Goal: Task Accomplishment & Management: Complete application form

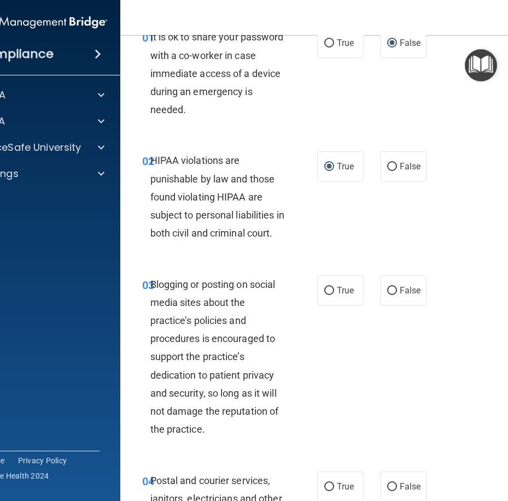
scroll to position [55, 0]
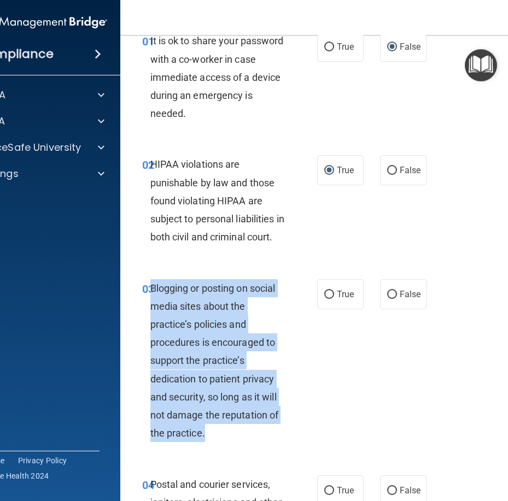
drag, startPoint x: 184, startPoint y: 433, endPoint x: 147, endPoint y: 313, distance: 125.3
click at [150, 313] on div "Blogging or posting on social media sites about the practice’s policies and pro…" at bounding box center [222, 360] width 144 height 163
click at [200, 448] on div "03 Blogging or posting on social media sites about the practice’s policies and …" at bounding box center [230, 363] width 208 height 169
drag, startPoint x: 207, startPoint y: 456, endPoint x: 143, endPoint y: 313, distance: 156.3
click at [143, 313] on div "03 Blogging or posting on social media sites about the practice’s policies and …" at bounding box center [230, 363] width 208 height 169
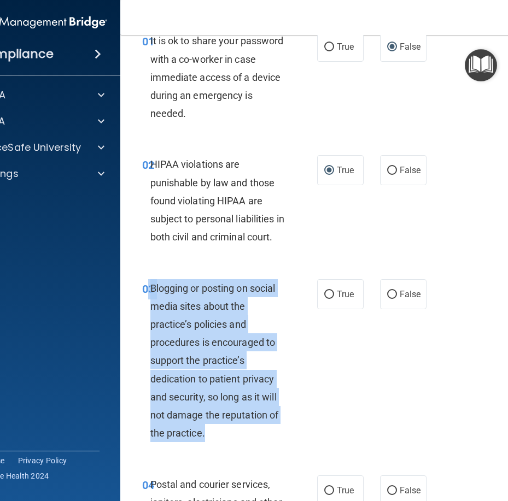
copy div "3 Blogging or posting on social media sites about the practice’s policies and p…"
click at [291, 360] on div "03 Blogging or posting on social media sites about the practice’s policies and …" at bounding box center [230, 363] width 208 height 169
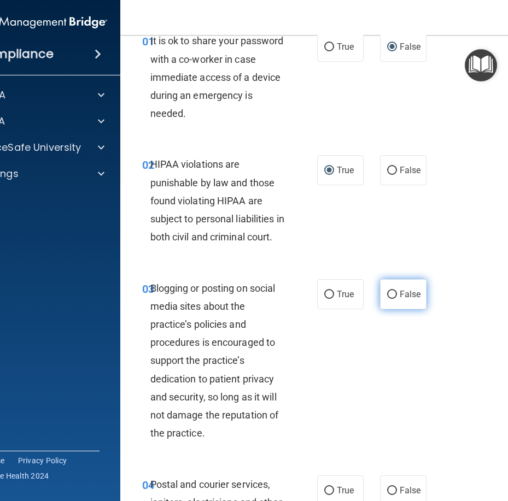
click at [387, 299] on input "False" at bounding box center [392, 295] width 10 height 8
radio input "true"
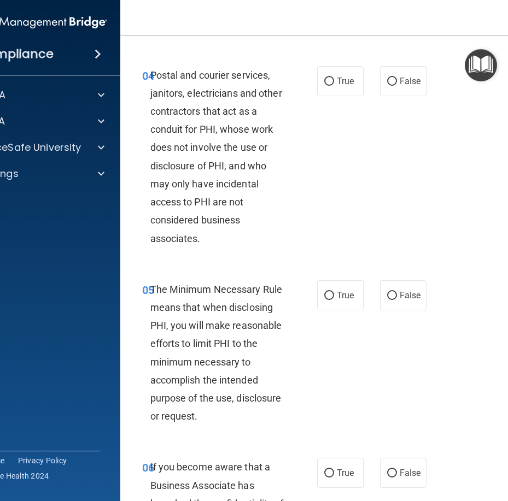
scroll to position [492, 0]
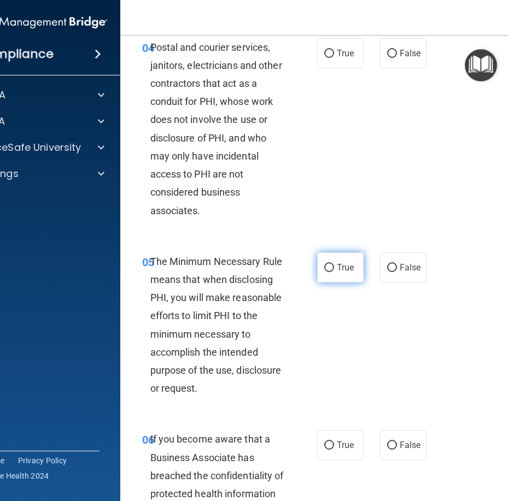
click at [324, 272] on input "True" at bounding box center [329, 268] width 10 height 8
radio input "true"
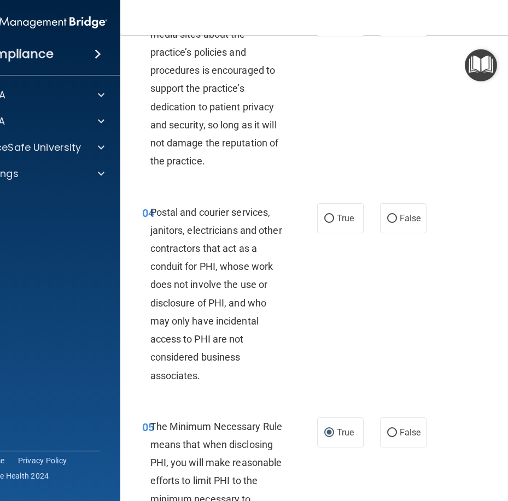
scroll to position [328, 0]
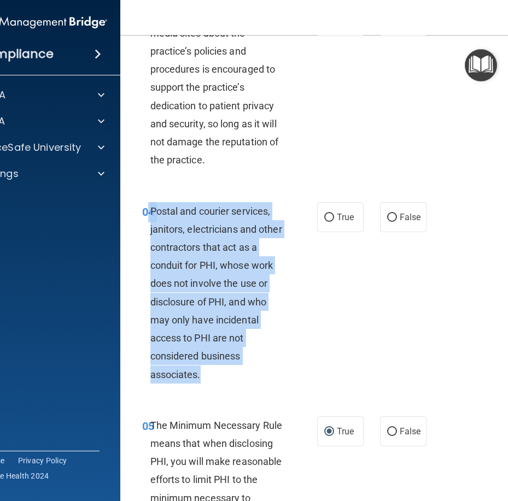
drag, startPoint x: 204, startPoint y: 390, endPoint x: 142, endPoint y: 227, distance: 173.8
click at [142, 227] on div "04 Postal and courier services, janitors, electricians and other contractors th…" at bounding box center [230, 295] width 208 height 187
copy div "4 Postal and courier services, janitors, electricians and other contractors tha…"
click at [324, 222] on input "True" at bounding box center [329, 218] width 10 height 8
radio input "true"
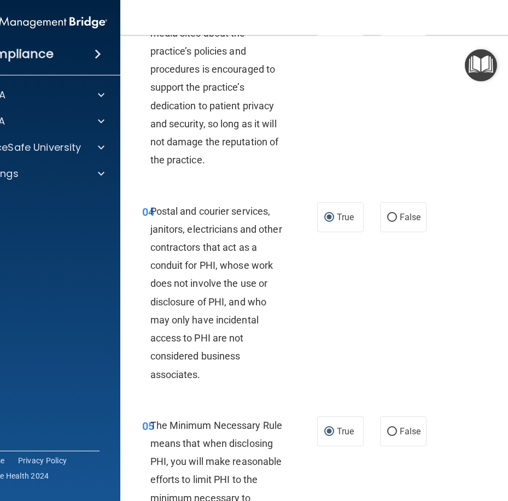
click at [336, 181] on div "03 Blogging or posting on social media sites about the practice’s policies and …" at bounding box center [341, 90] width 415 height 196
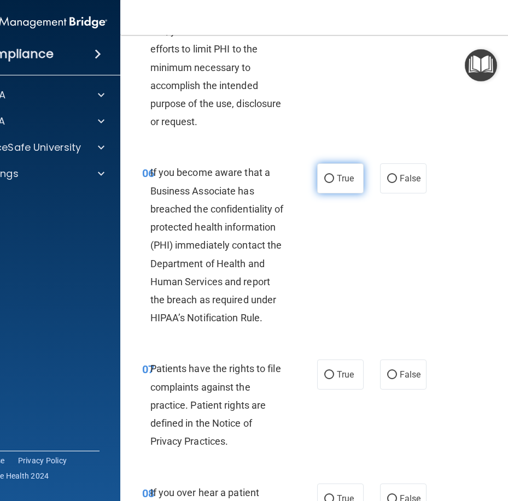
scroll to position [765, 0]
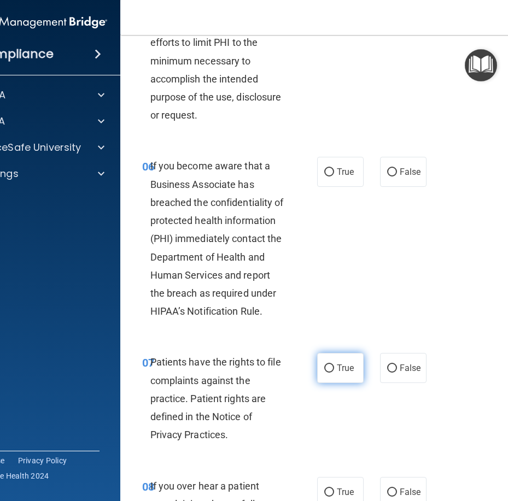
click at [347, 373] on span "True" at bounding box center [345, 368] width 17 height 10
click at [334, 373] on input "True" at bounding box center [329, 368] width 10 height 8
radio input "true"
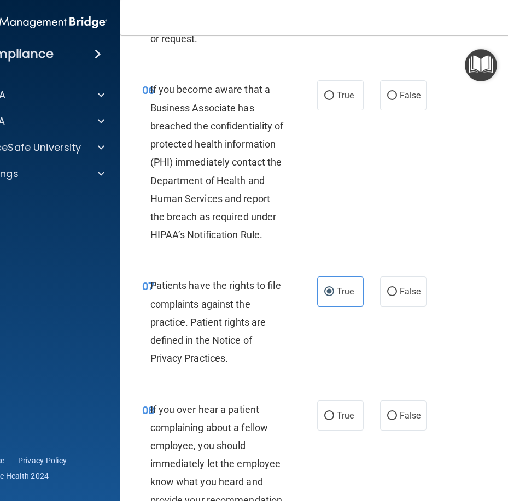
scroll to position [874, 0]
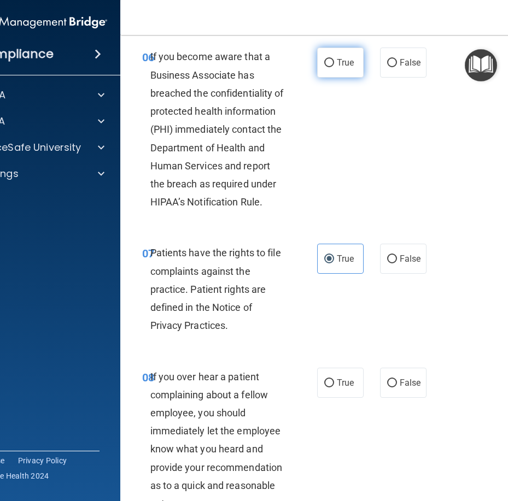
click at [337, 78] on label "True" at bounding box center [340, 63] width 46 height 30
click at [334, 67] on input "True" at bounding box center [329, 63] width 10 height 8
radio input "true"
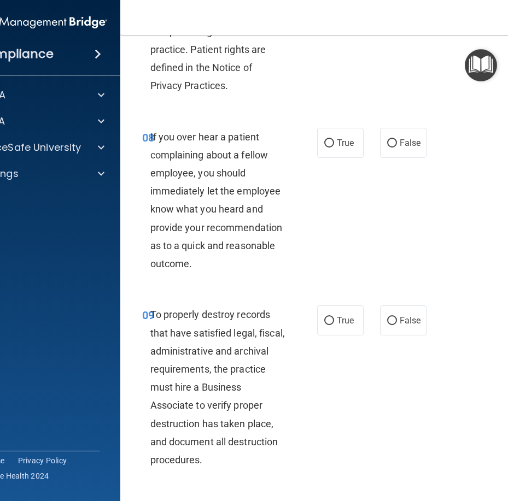
scroll to position [1147, 0]
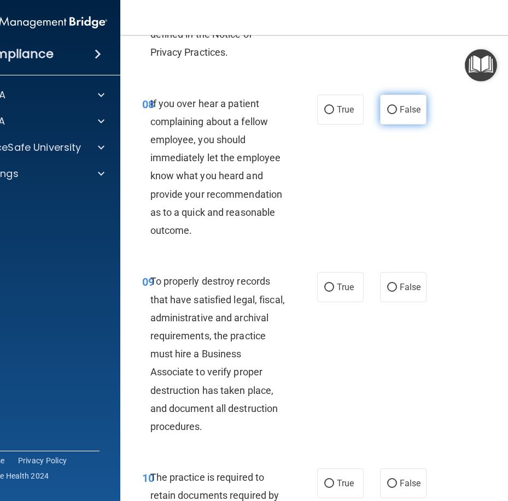
click at [392, 114] on input "False" at bounding box center [392, 110] width 10 height 8
radio input "true"
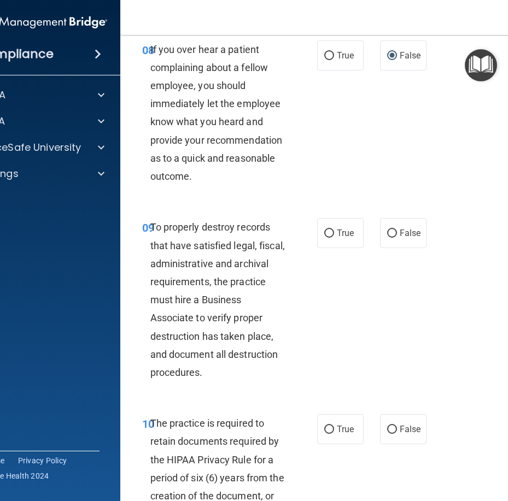
scroll to position [1202, 0]
click at [324, 237] on input "True" at bounding box center [329, 233] width 10 height 8
radio input "true"
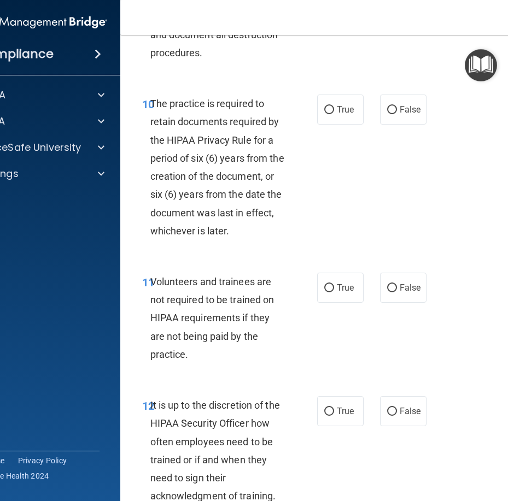
scroll to position [1530, 0]
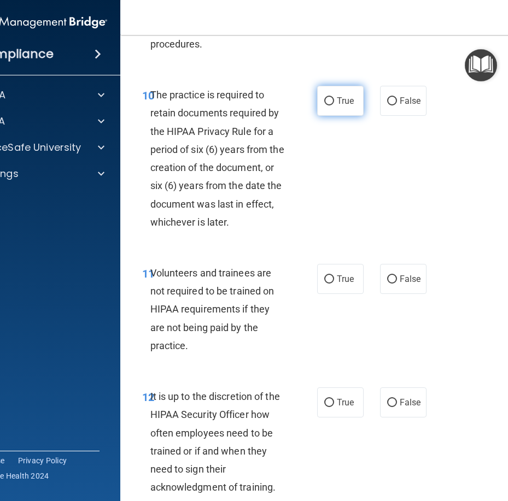
click at [324, 105] on input "True" at bounding box center [329, 101] width 10 height 8
radio input "true"
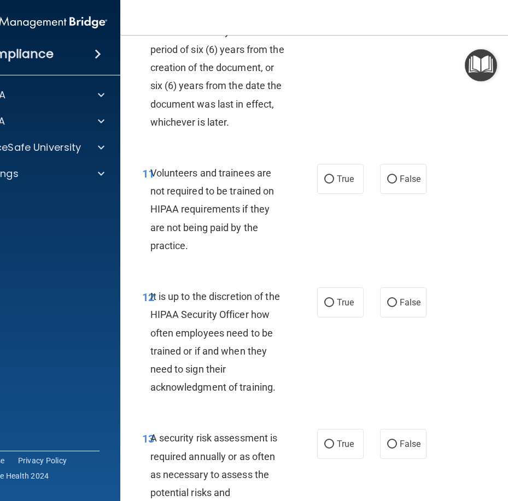
scroll to position [1639, 0]
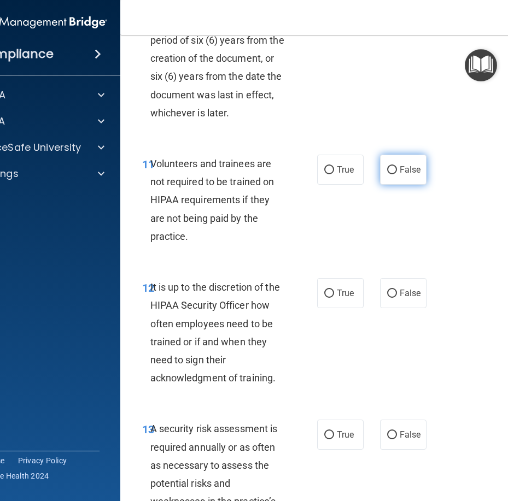
click at [387, 174] on input "False" at bounding box center [392, 170] width 10 height 8
radio input "true"
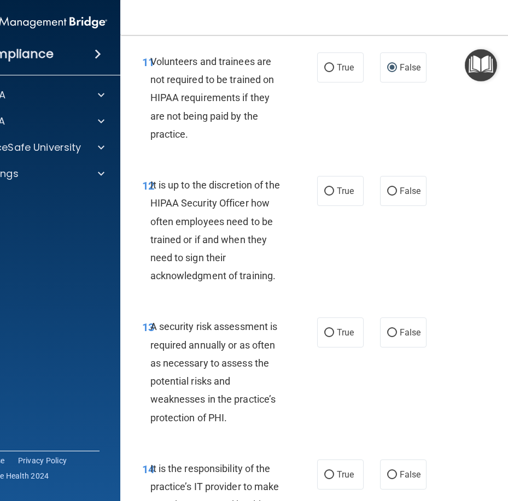
scroll to position [1748, 0]
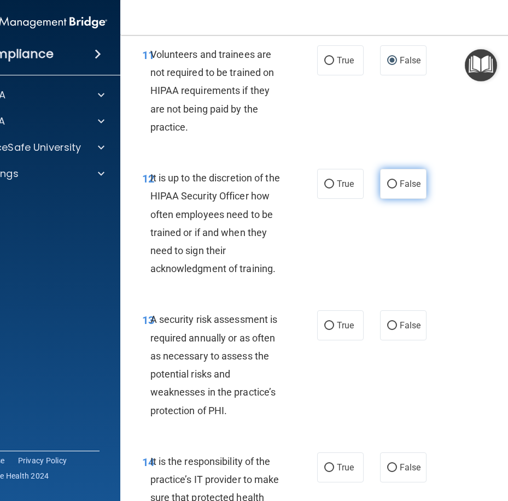
click at [387, 188] on input "False" at bounding box center [392, 184] width 10 height 8
radio input "true"
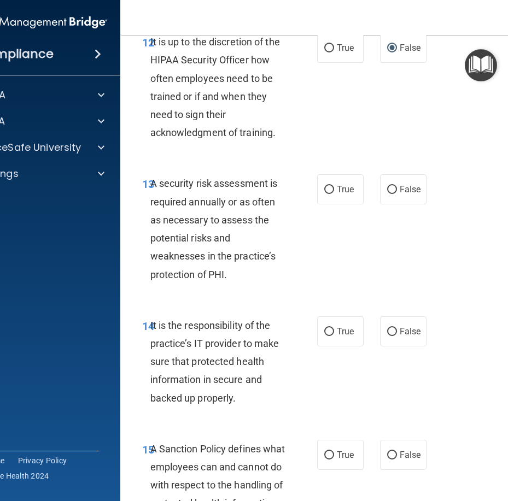
scroll to position [1912, 0]
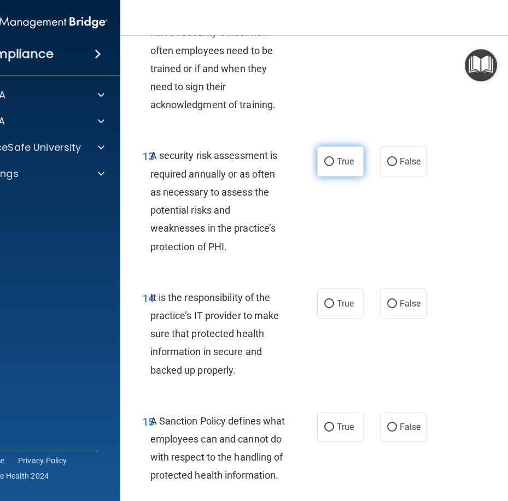
click at [324, 166] on input "True" at bounding box center [329, 162] width 10 height 8
radio input "true"
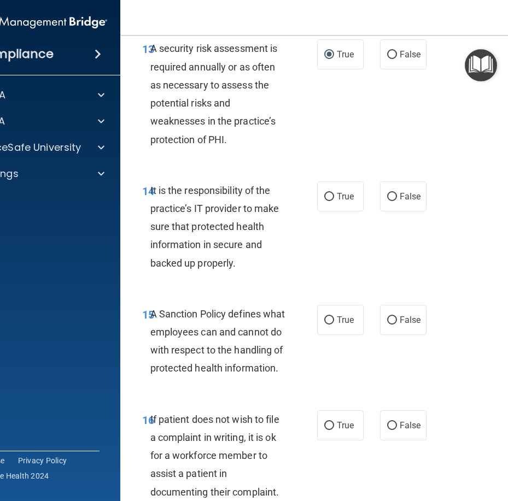
scroll to position [2021, 0]
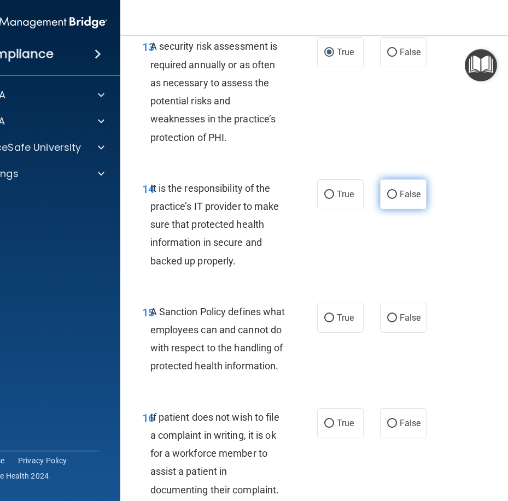
click at [387, 209] on label "False" at bounding box center [403, 194] width 46 height 30
click at [387, 199] on input "False" at bounding box center [392, 195] width 10 height 8
radio input "true"
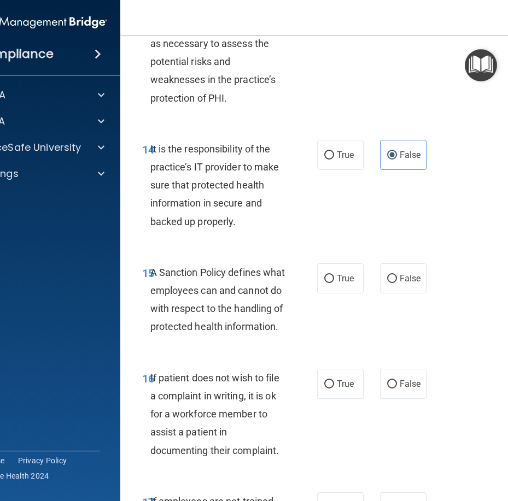
scroll to position [2131, 0]
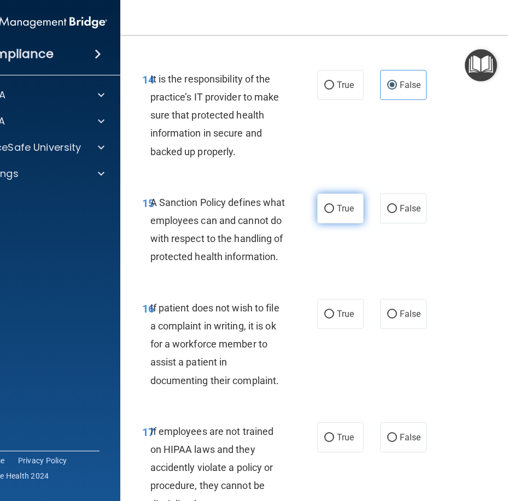
click at [324, 213] on input "True" at bounding box center [329, 209] width 10 height 8
radio input "true"
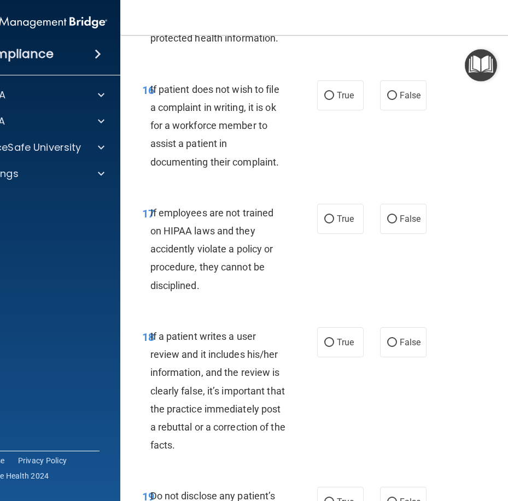
scroll to position [2404, 0]
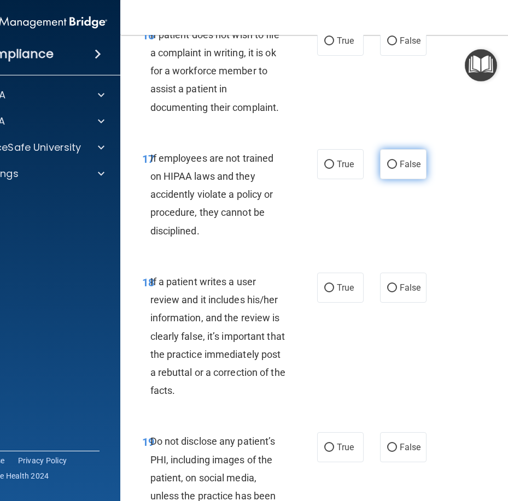
click at [388, 169] on input "False" at bounding box center [392, 165] width 10 height 8
radio input "true"
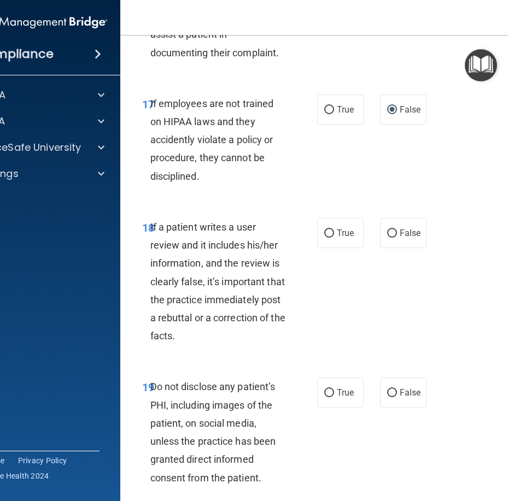
scroll to position [2513, 0]
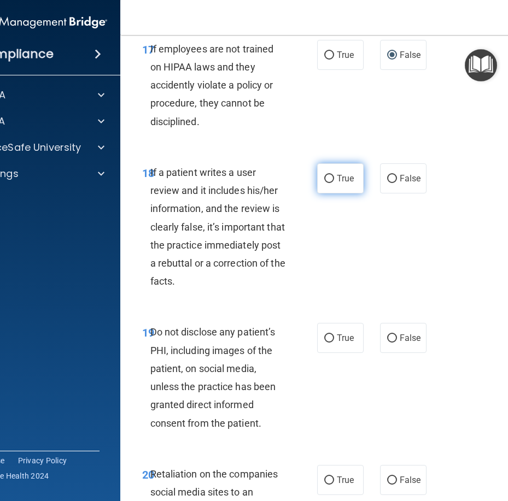
click at [324, 183] on input "True" at bounding box center [329, 179] width 10 height 8
radio input "true"
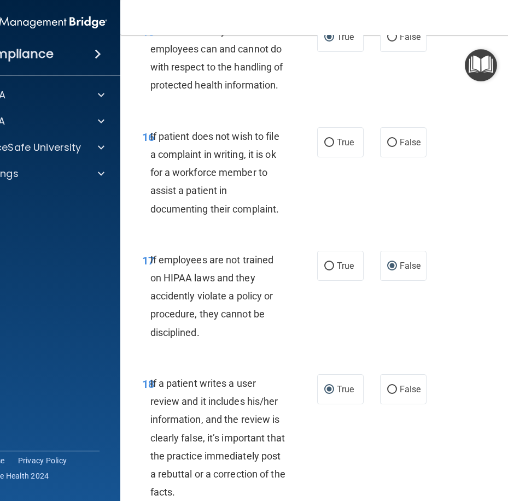
scroll to position [2295, 0]
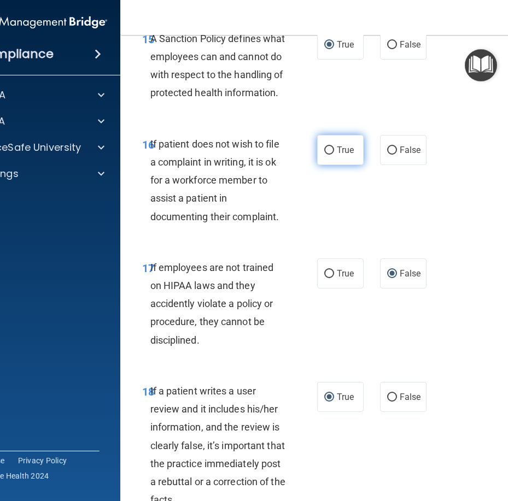
click at [320, 165] on label "True" at bounding box center [340, 150] width 46 height 30
click at [324, 155] on input "True" at bounding box center [329, 150] width 10 height 8
radio input "true"
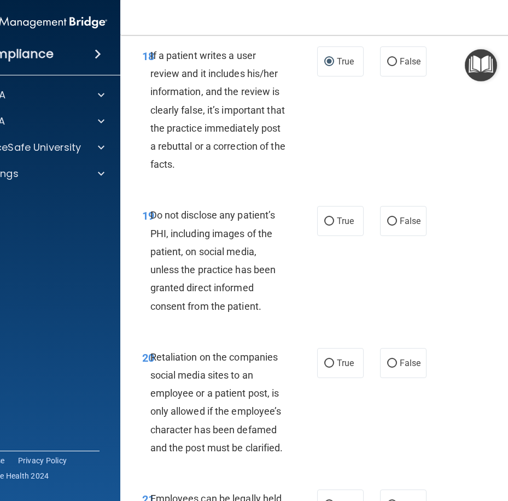
scroll to position [2677, 0]
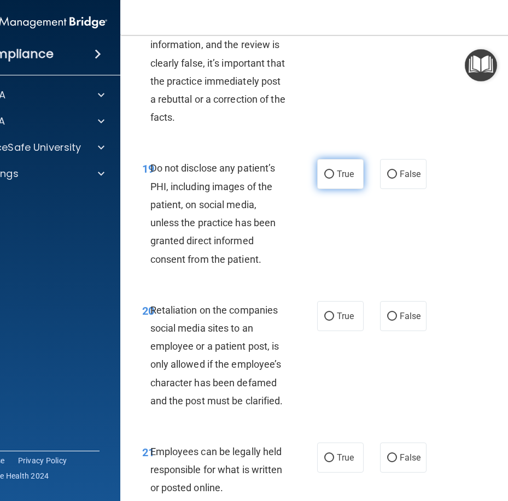
click at [327, 179] on input "True" at bounding box center [329, 174] width 10 height 8
radio input "true"
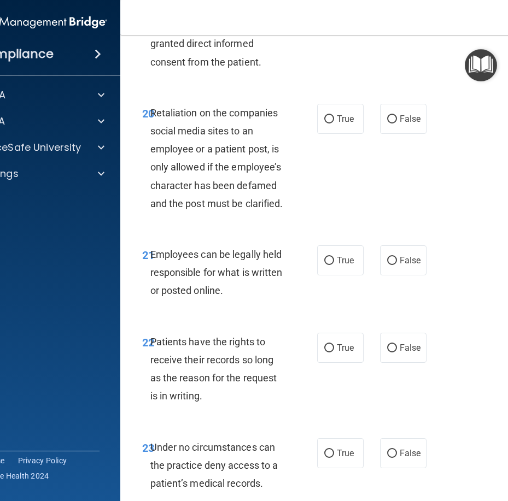
scroll to position [2896, 0]
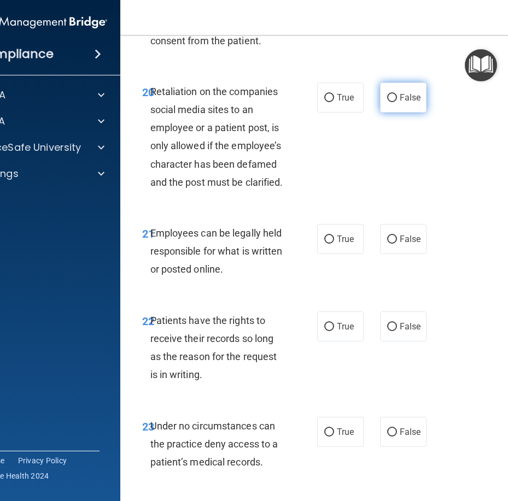
click at [387, 102] on input "False" at bounding box center [392, 98] width 10 height 8
radio input "true"
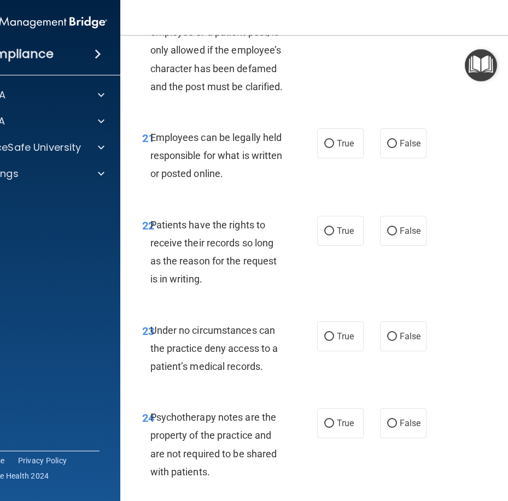
scroll to position [3005, 0]
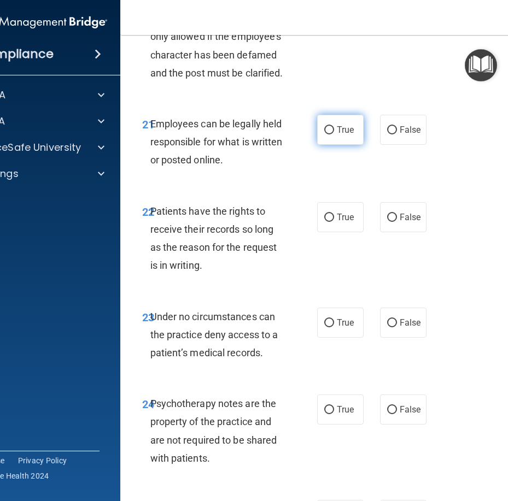
click at [328, 134] on input "True" at bounding box center [329, 130] width 10 height 8
radio input "true"
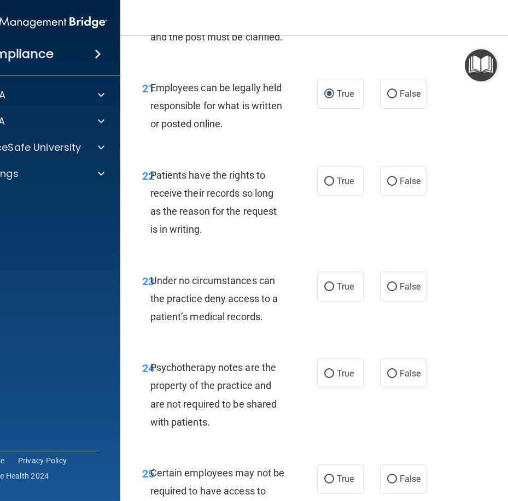
scroll to position [3059, 0]
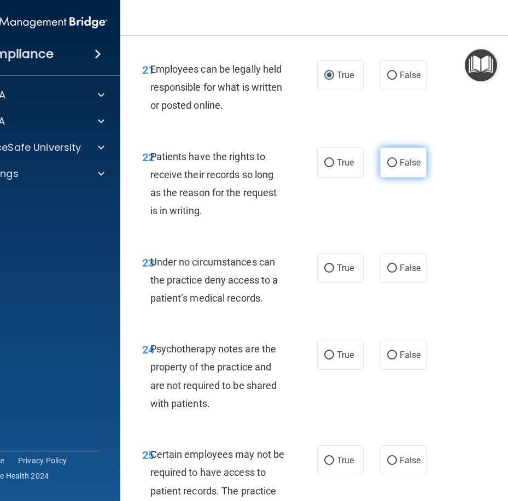
click at [387, 167] on input "False" at bounding box center [392, 163] width 10 height 8
radio input "true"
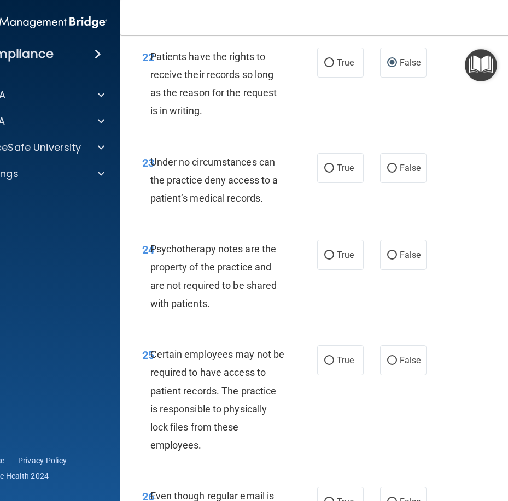
scroll to position [3169, 0]
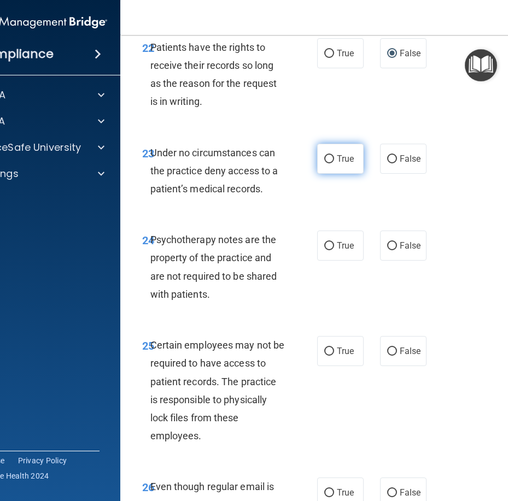
click at [328, 163] on input "True" at bounding box center [329, 159] width 10 height 8
radio input "true"
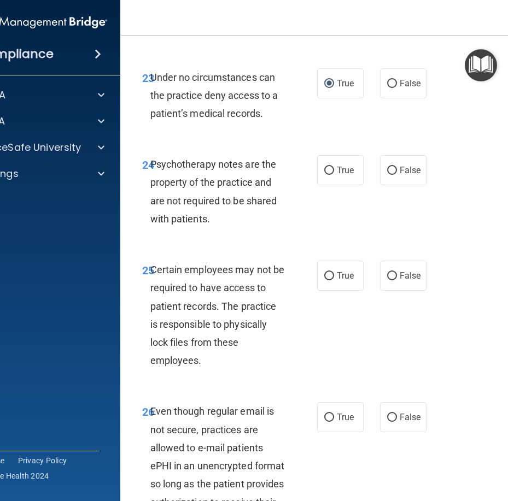
scroll to position [3278, 0]
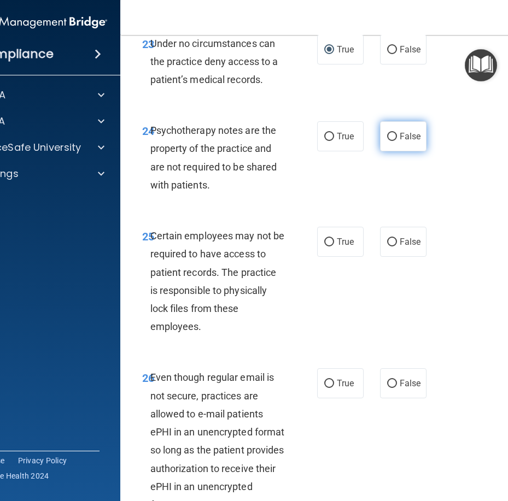
click at [387, 141] on input "False" at bounding box center [392, 137] width 10 height 8
radio input "true"
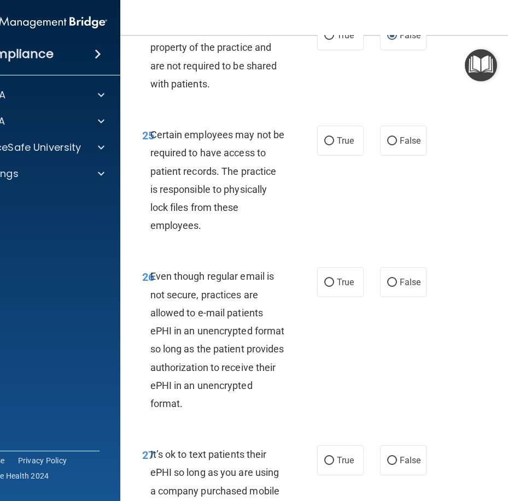
scroll to position [3387, 0]
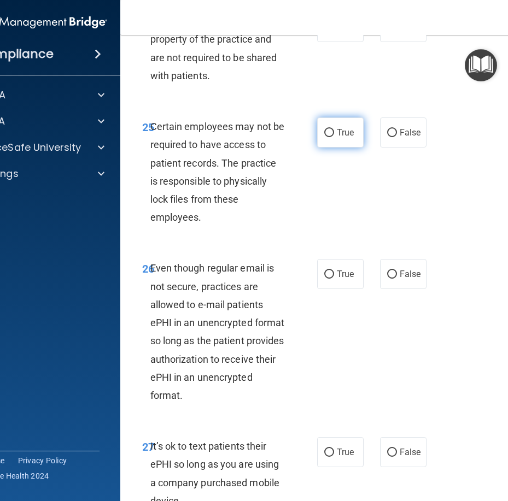
click at [327, 137] on input "True" at bounding box center [329, 133] width 10 height 8
radio input "true"
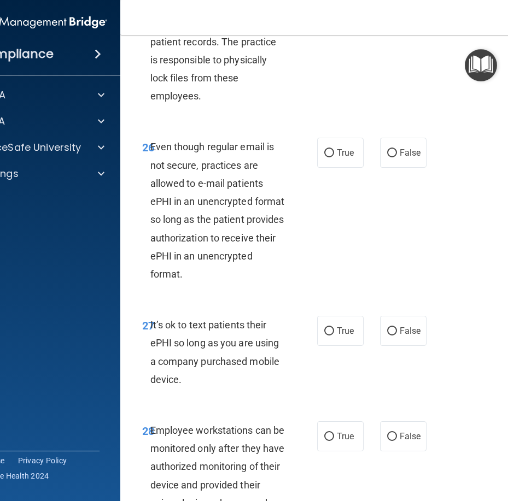
scroll to position [3551, 0]
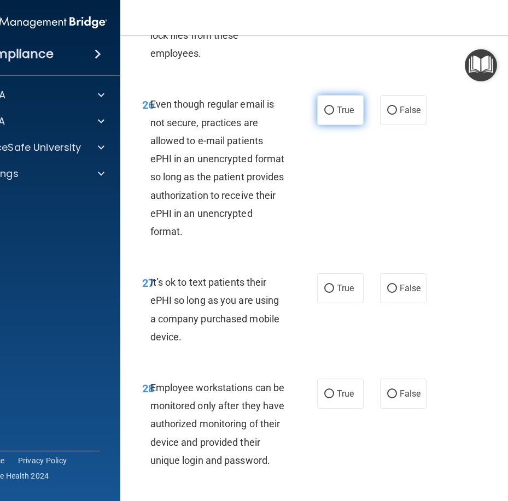
click at [332, 125] on label "True" at bounding box center [340, 110] width 46 height 30
click at [332, 115] on input "True" at bounding box center [329, 111] width 10 height 8
radio input "true"
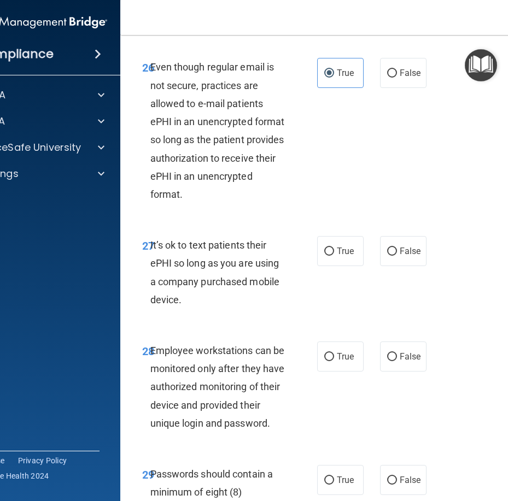
scroll to position [3660, 0]
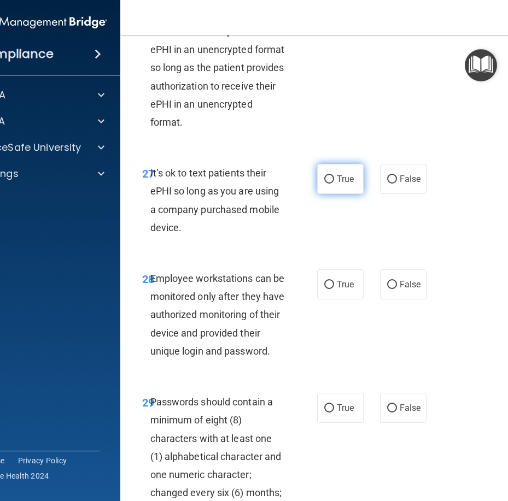
click at [324, 184] on input "True" at bounding box center [329, 179] width 10 height 8
radio input "true"
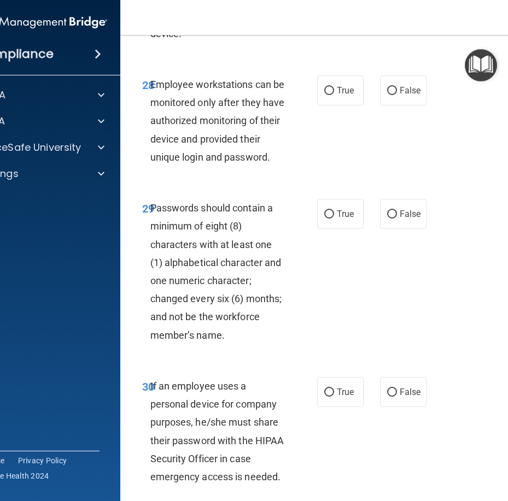
scroll to position [3879, 0]
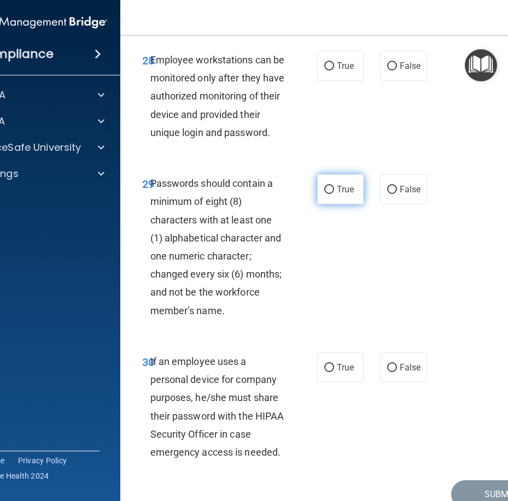
click at [328, 194] on input "True" at bounding box center [329, 190] width 10 height 8
radio input "true"
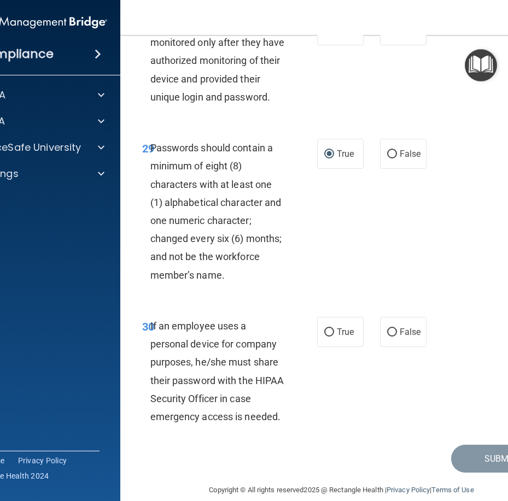
scroll to position [3934, 0]
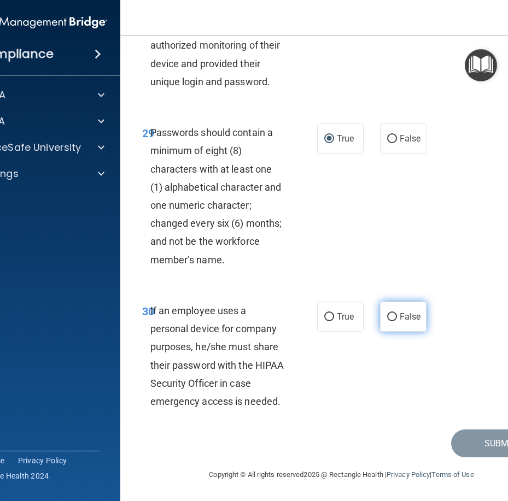
click at [390, 321] on input "False" at bounding box center [392, 317] width 10 height 8
radio input "true"
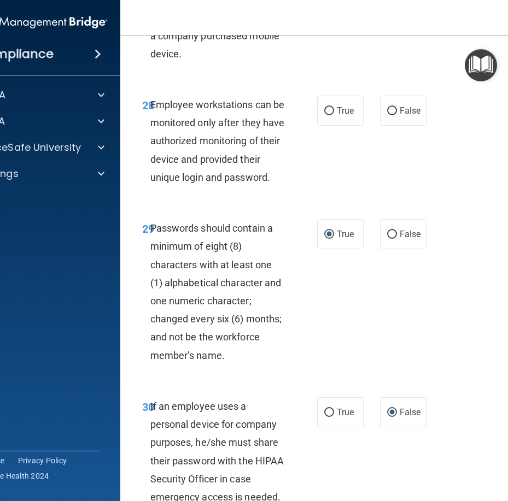
scroll to position [3824, 0]
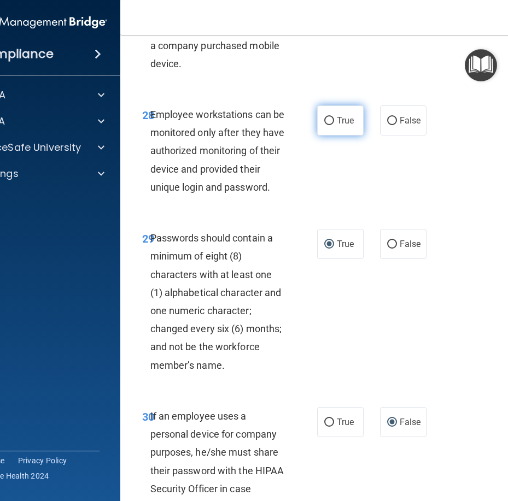
click at [325, 125] on input "True" at bounding box center [329, 121] width 10 height 8
radio input "true"
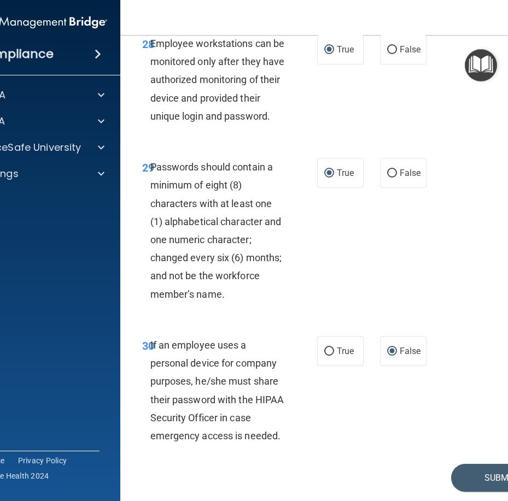
scroll to position [3966, 0]
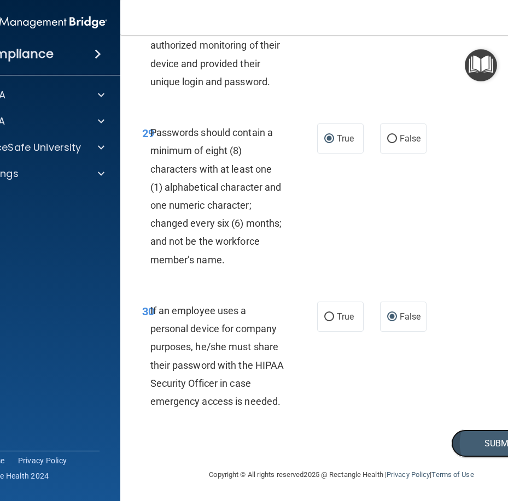
click at [499, 443] on button "Submit" at bounding box center [500, 443] width 98 height 28
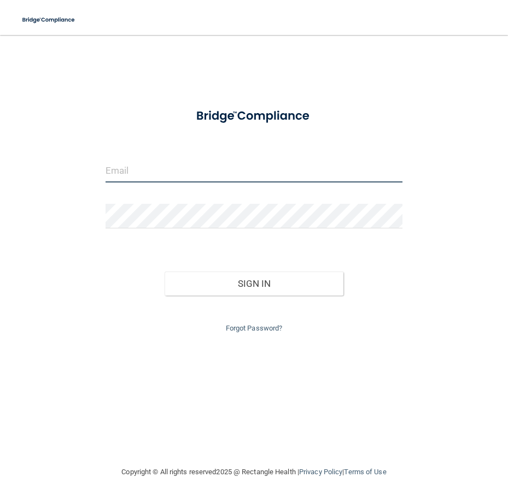
click at [223, 177] on input "email" at bounding box center [253, 170] width 297 height 25
type input "[EMAIL_ADDRESS][DOMAIN_NAME]"
click at [201, 231] on div at bounding box center [253, 220] width 313 height 33
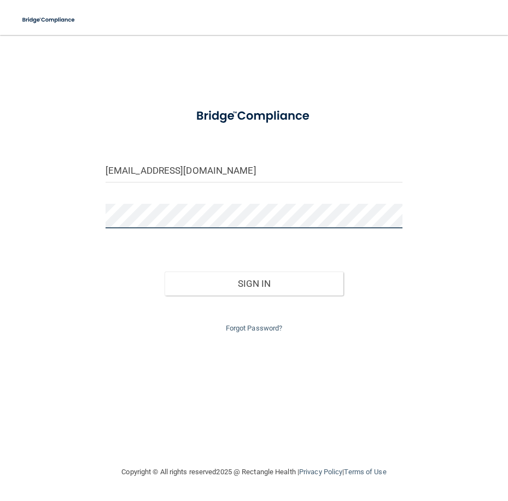
click at [164, 272] on button "Sign In" at bounding box center [253, 284] width 178 height 24
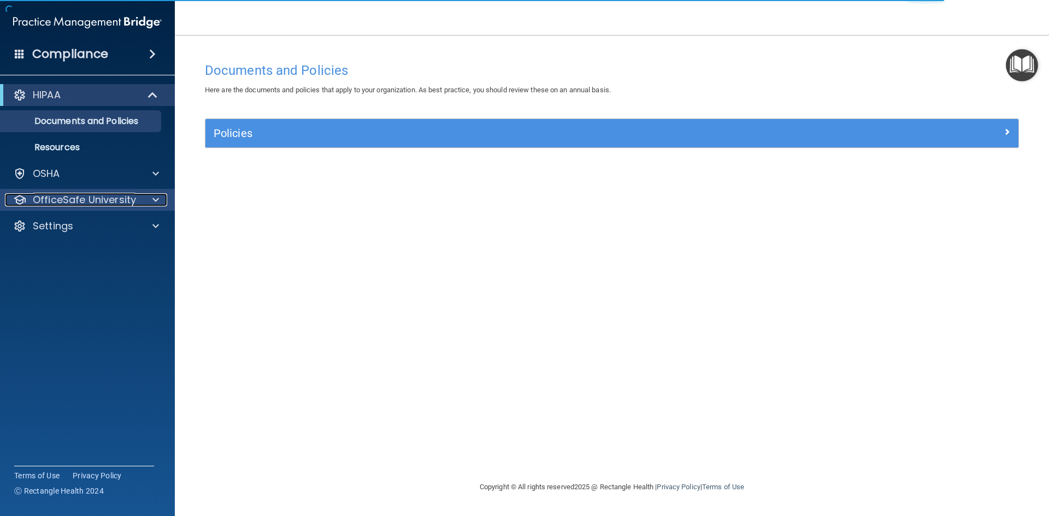
click at [98, 197] on p "OfficeSafe University" at bounding box center [84, 199] width 103 height 13
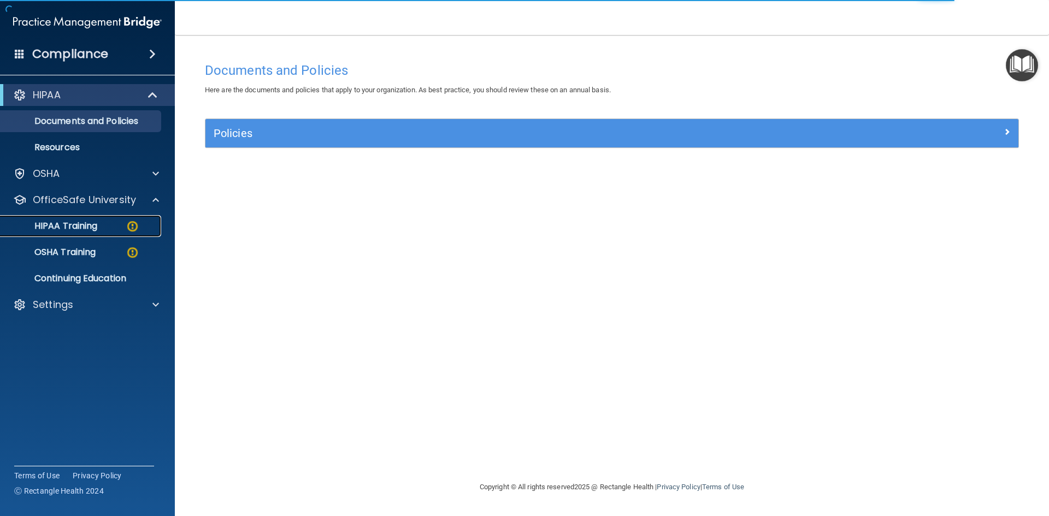
click at [116, 227] on div "HIPAA Training" at bounding box center [81, 226] width 149 height 11
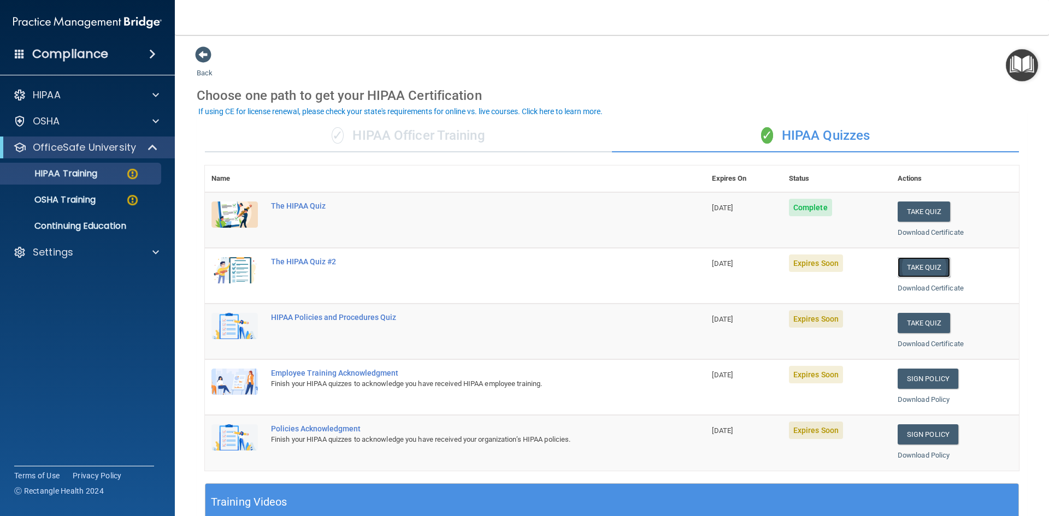
click at [507, 267] on button "Take Quiz" at bounding box center [924, 267] width 52 height 20
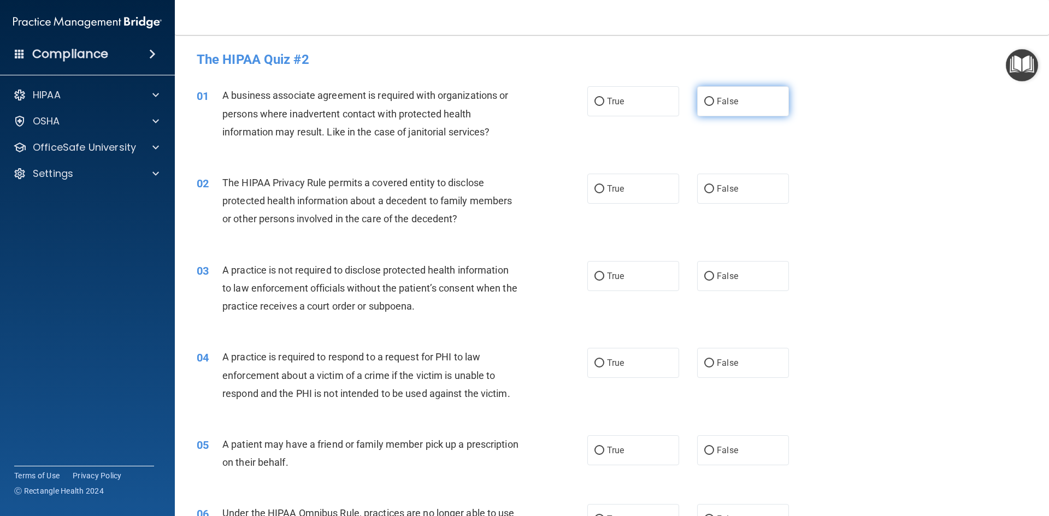
click at [507, 100] on label "False" at bounding box center [743, 101] width 92 height 30
click at [507, 100] on input "False" at bounding box center [709, 102] width 10 height 8
radio input "true"
click at [507, 179] on label "True" at bounding box center [633, 189] width 92 height 30
click at [507, 185] on input "True" at bounding box center [599, 189] width 10 height 8
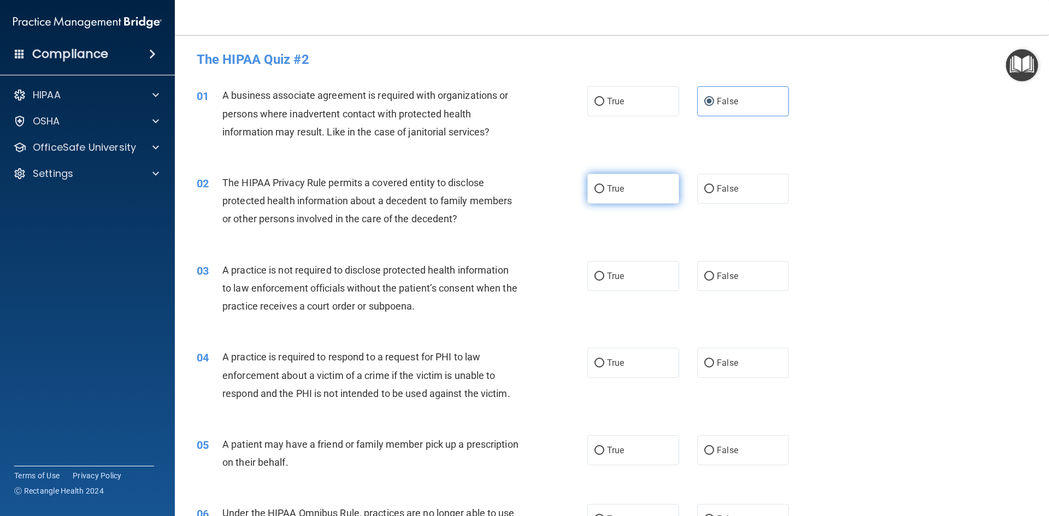
radio input "true"
click at [507, 272] on span "False" at bounding box center [727, 276] width 21 height 10
click at [507, 273] on input "False" at bounding box center [709, 277] width 10 height 8
radio input "true"
click at [507, 357] on label "True" at bounding box center [633, 363] width 92 height 30
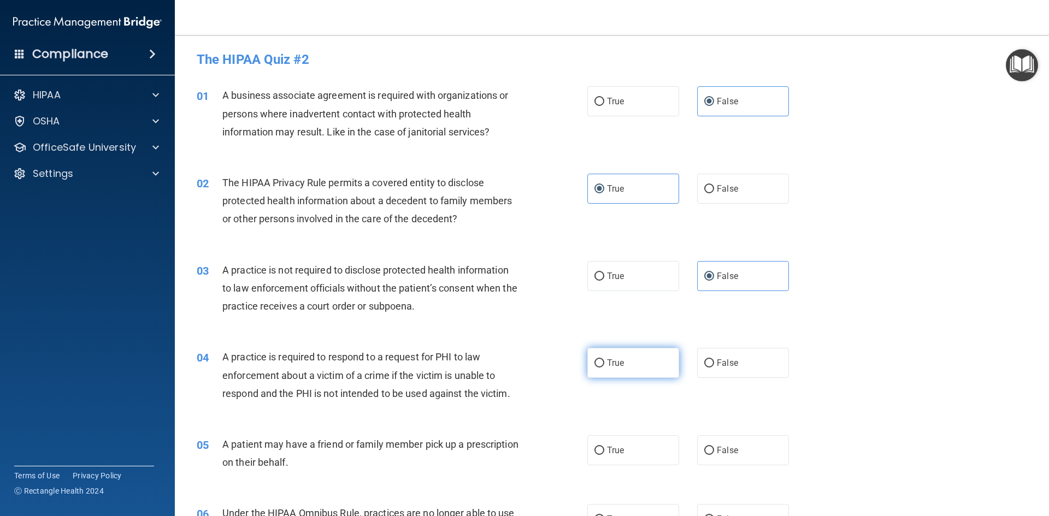
click at [507, 359] on input "True" at bounding box center [599, 363] width 10 height 8
radio input "true"
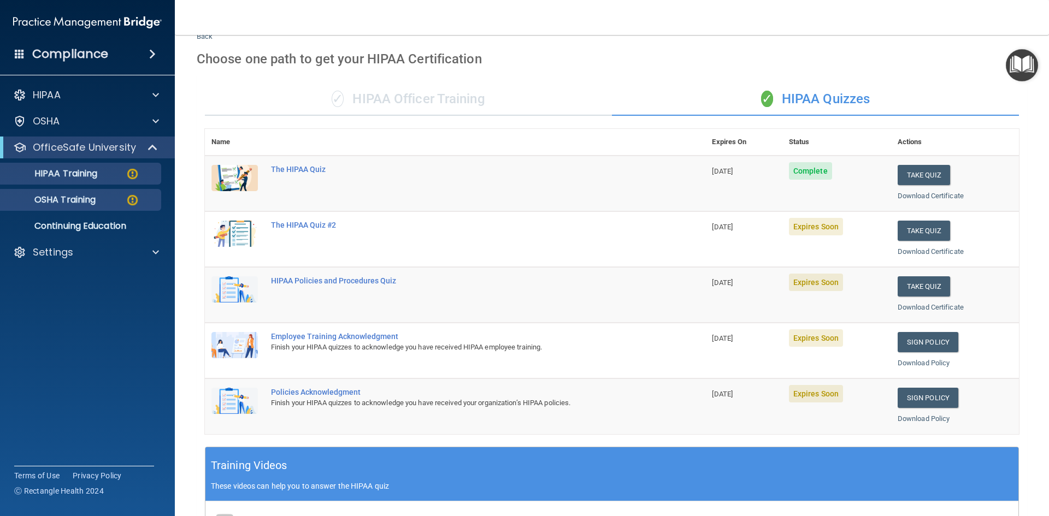
scroll to position [33, 0]
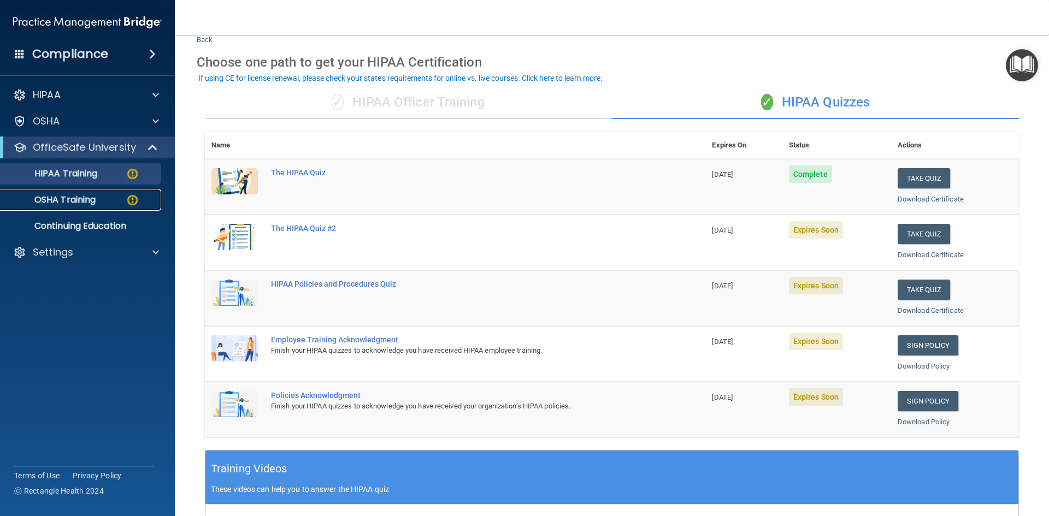
click at [65, 199] on p "OSHA Training" at bounding box center [51, 199] width 89 height 11
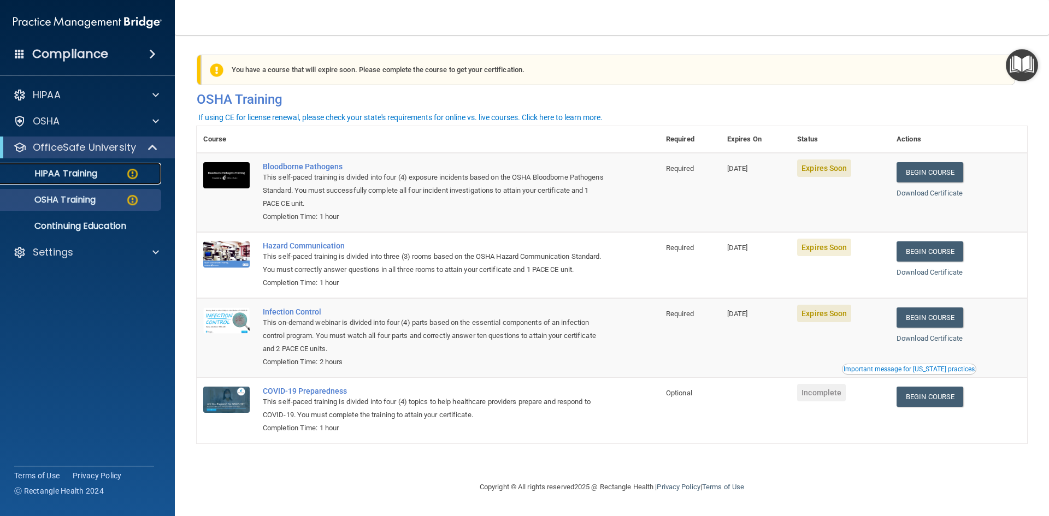
click at [104, 174] on div "HIPAA Training" at bounding box center [81, 173] width 149 height 11
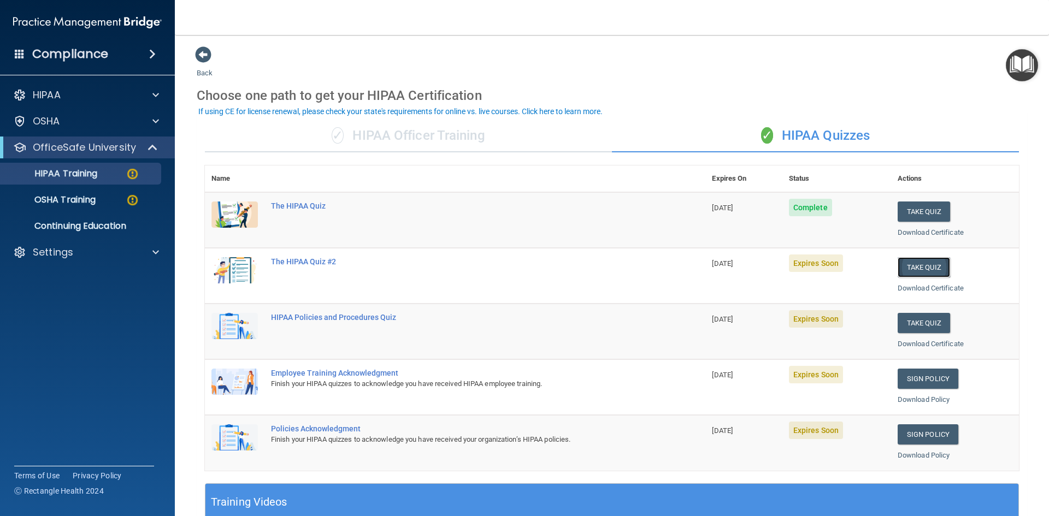
click at [507, 269] on button "Take Quiz" at bounding box center [924, 267] width 52 height 20
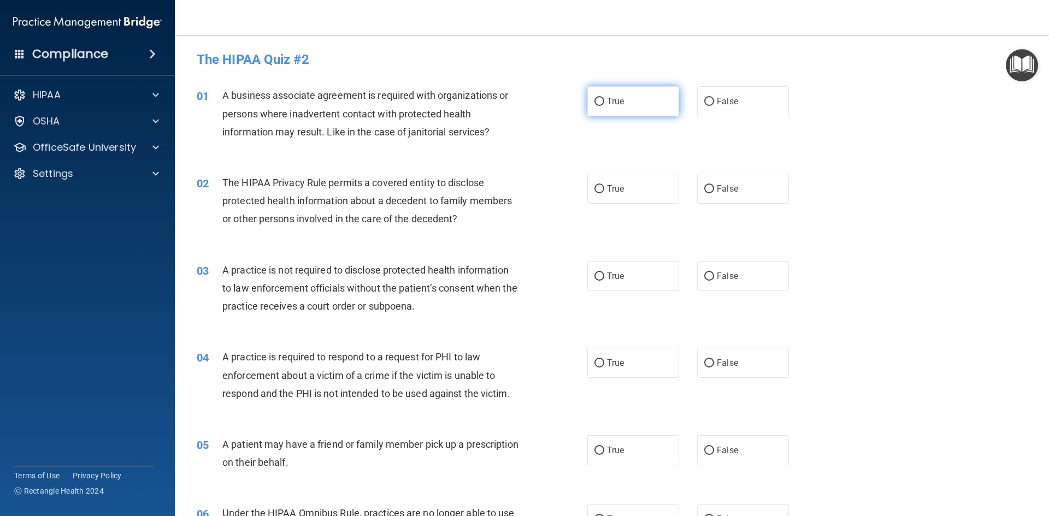
click at [507, 100] on input "True" at bounding box center [599, 102] width 10 height 8
radio input "true"
click at [507, 189] on input "True" at bounding box center [599, 189] width 10 height 8
radio input "true"
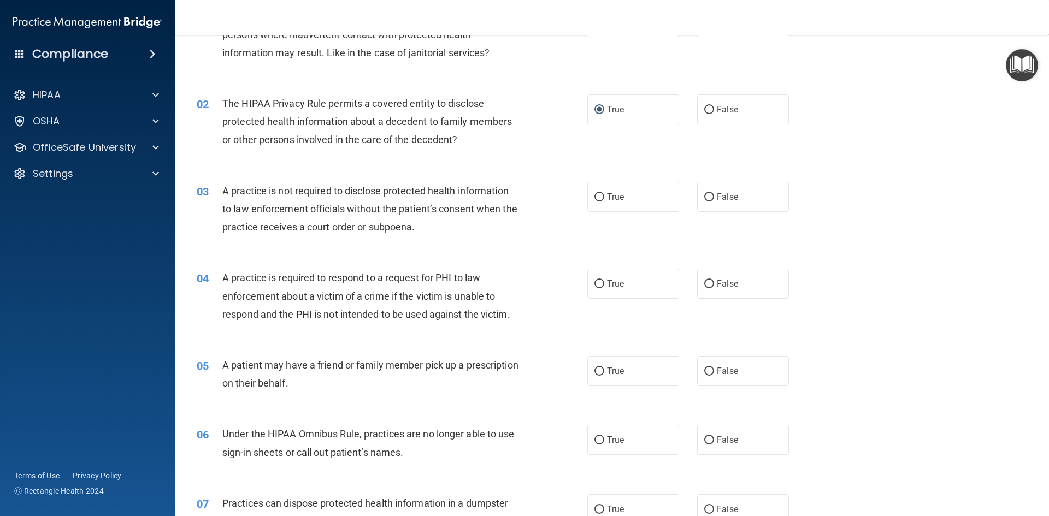
scroll to position [109, 0]
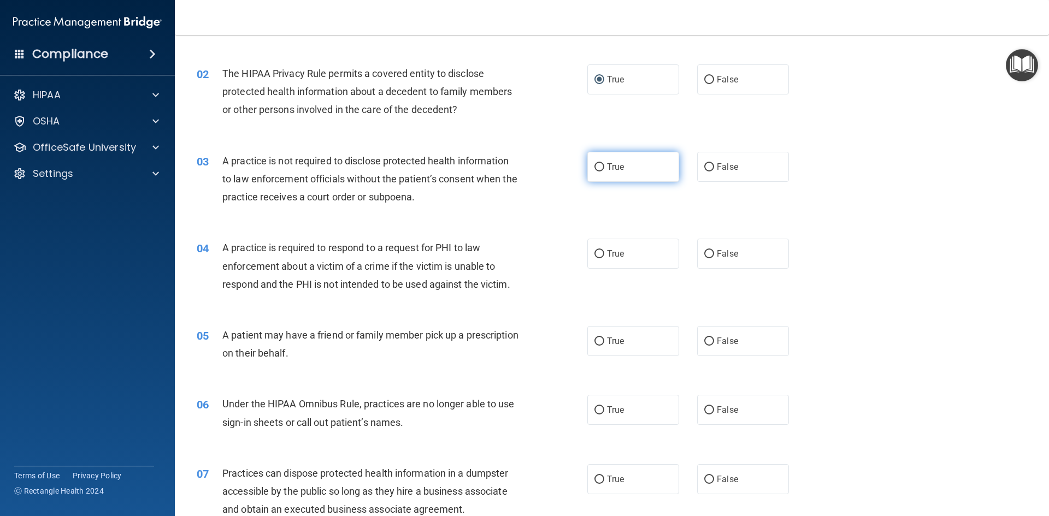
click at [507, 166] on input "True" at bounding box center [599, 167] width 10 height 8
radio input "true"
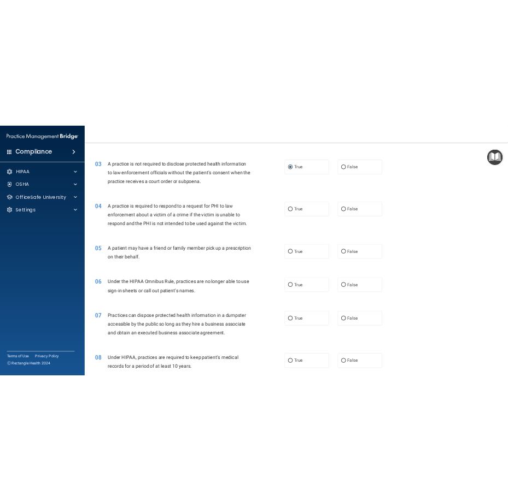
scroll to position [219, 0]
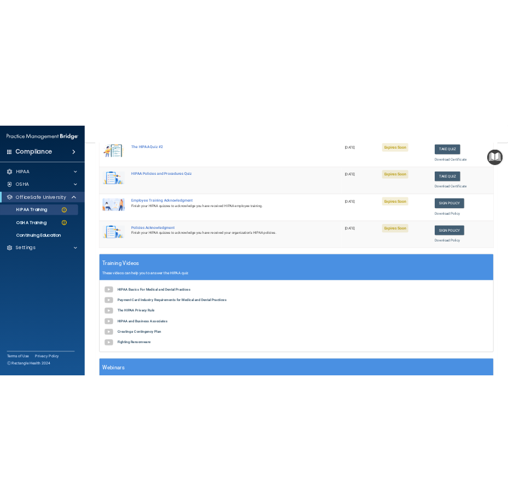
scroll to position [232, 0]
